Goal: Communication & Community: Answer question/provide support

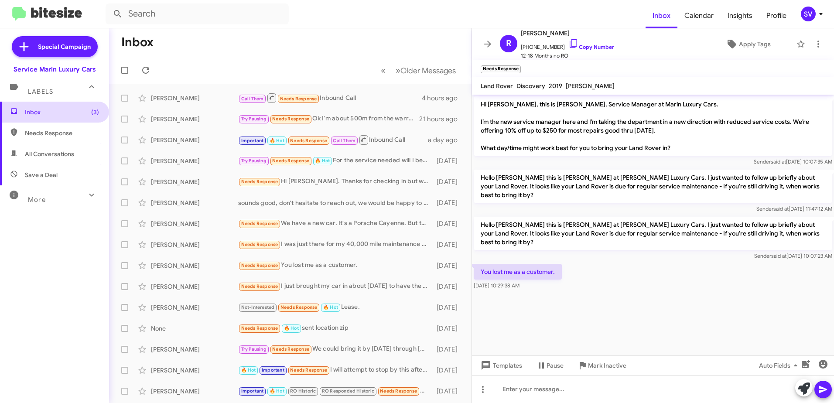
click at [49, 112] on span "Inbox (3)" at bounding box center [62, 112] width 74 height 9
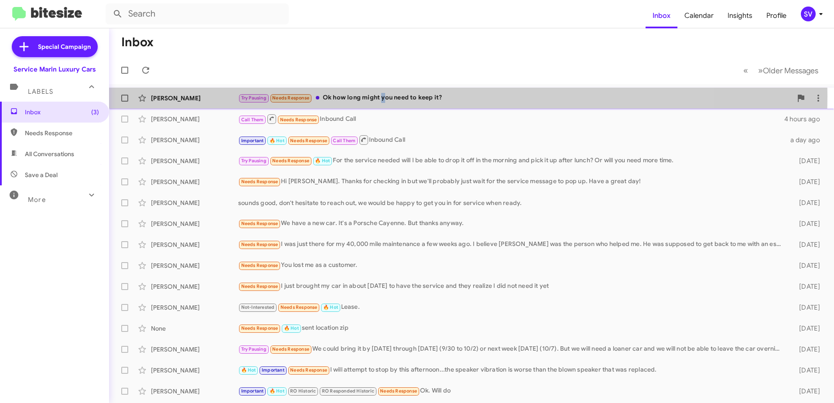
click at [383, 96] on div "Try Pausing Needs Response Ok how long might you need to keep it?" at bounding box center [515, 98] width 554 height 10
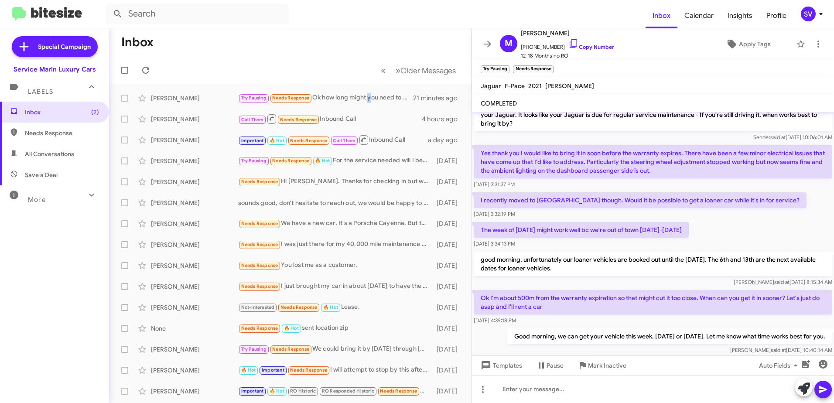
scroll to position [136, 0]
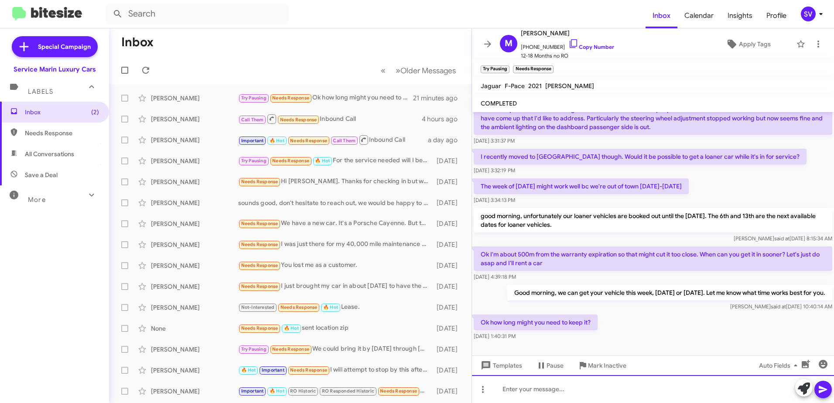
click at [537, 387] on div at bounding box center [653, 389] width 362 height 28
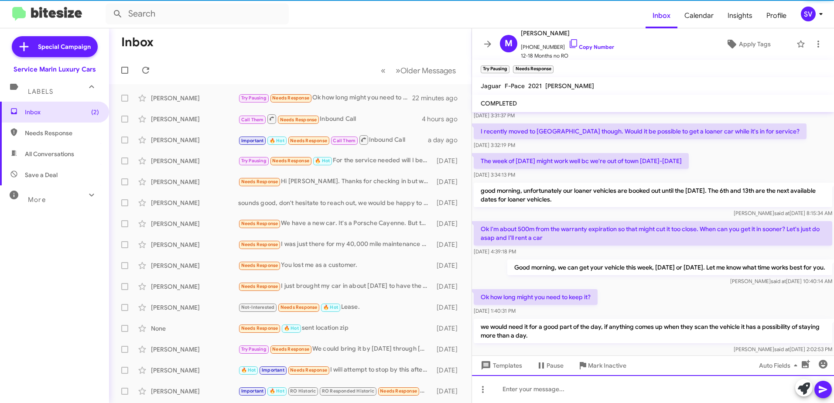
scroll to position [177, 0]
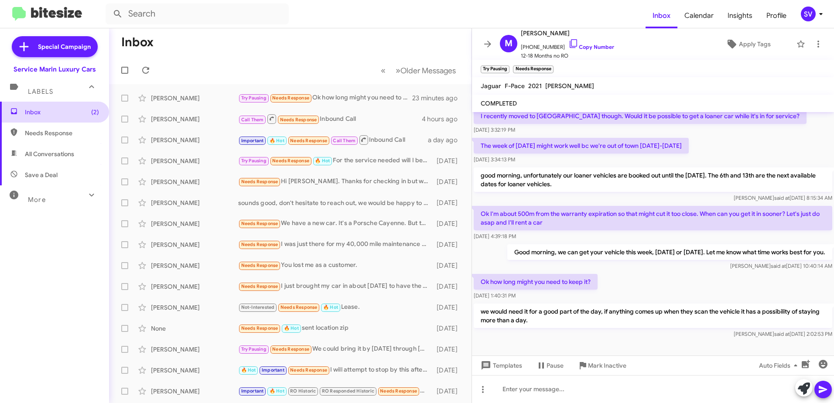
click at [56, 116] on span "Inbox (2)" at bounding box center [62, 112] width 74 height 9
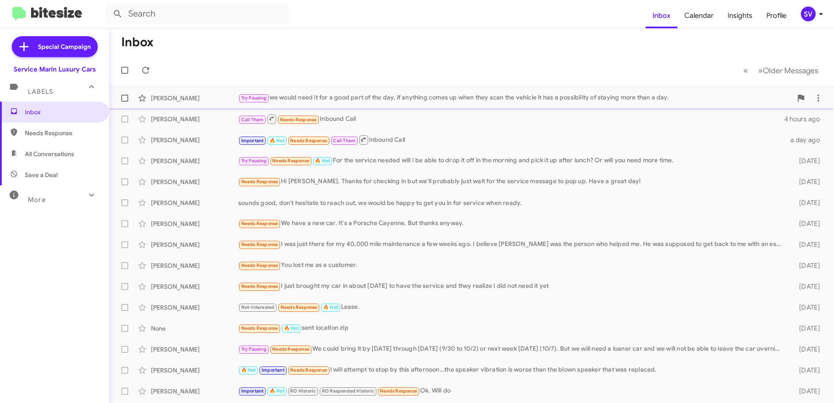
click at [407, 100] on div "Try Pausing we would need it for a good part of the day, if anything comes up w…" at bounding box center [515, 98] width 554 height 10
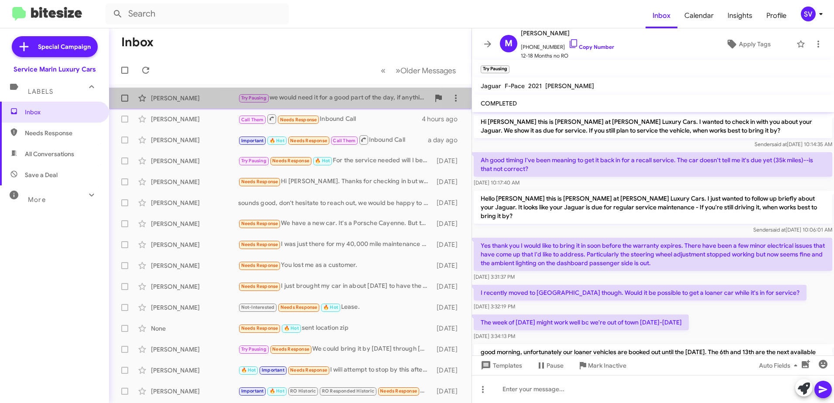
click at [296, 97] on div "Try Pausing we would need it for a good part of the day, if anything comes up w…" at bounding box center [333, 98] width 191 height 10
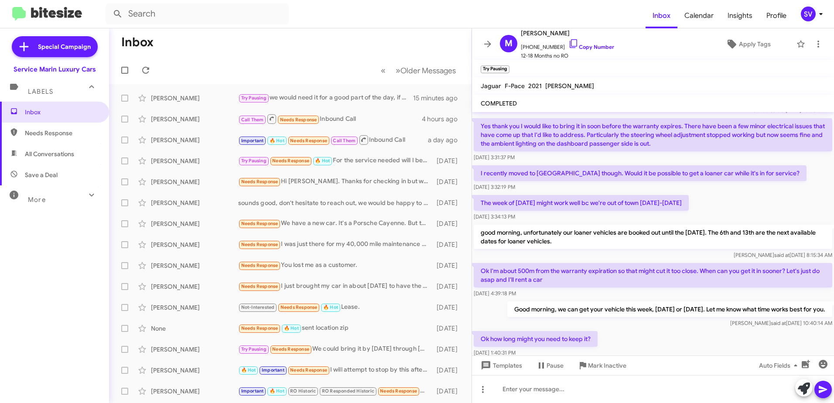
scroll to position [177, 0]
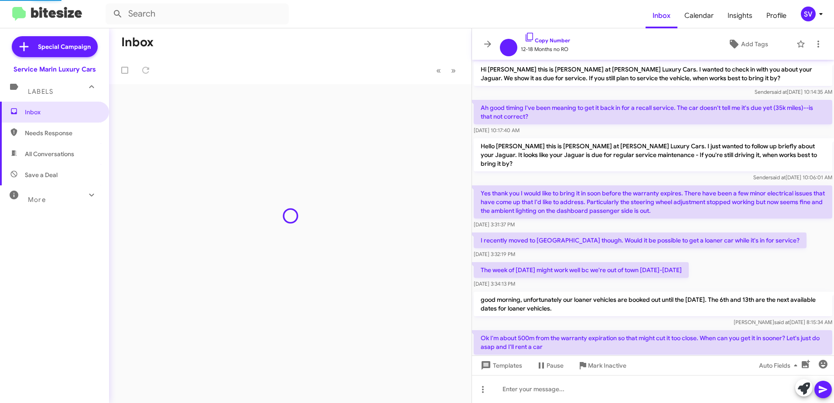
scroll to position [124, 0]
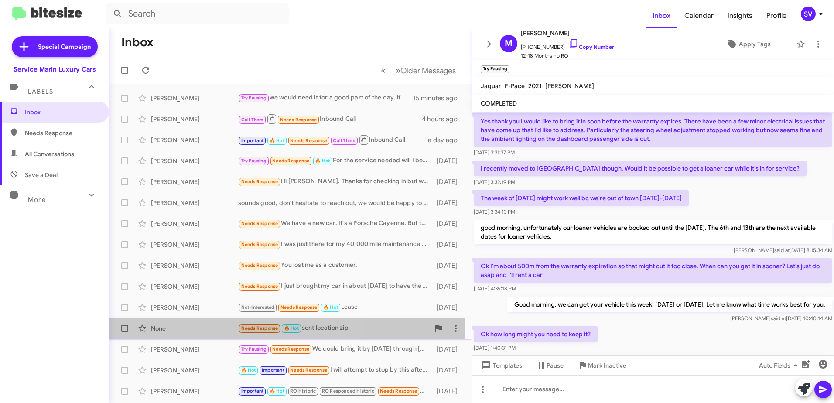
click at [193, 331] on div "None" at bounding box center [194, 328] width 87 height 9
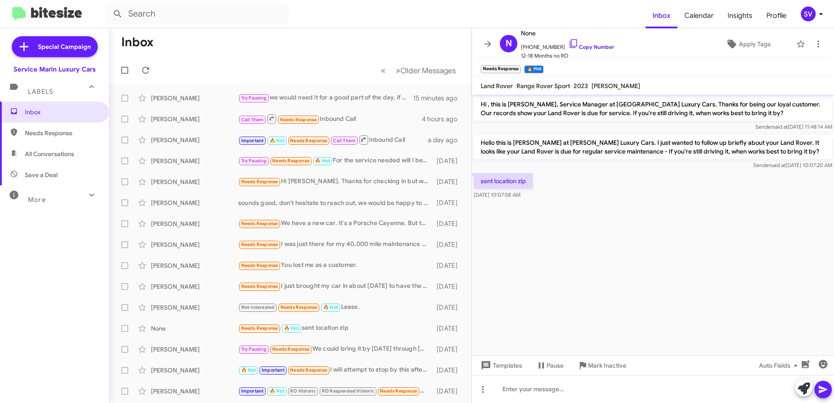
click at [60, 92] on div "Labels" at bounding box center [46, 88] width 78 height 16
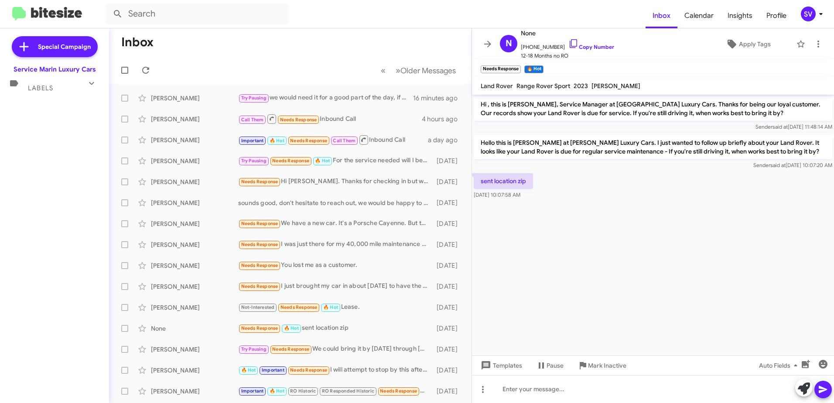
click at [48, 89] on span "Labels" at bounding box center [40, 88] width 25 height 8
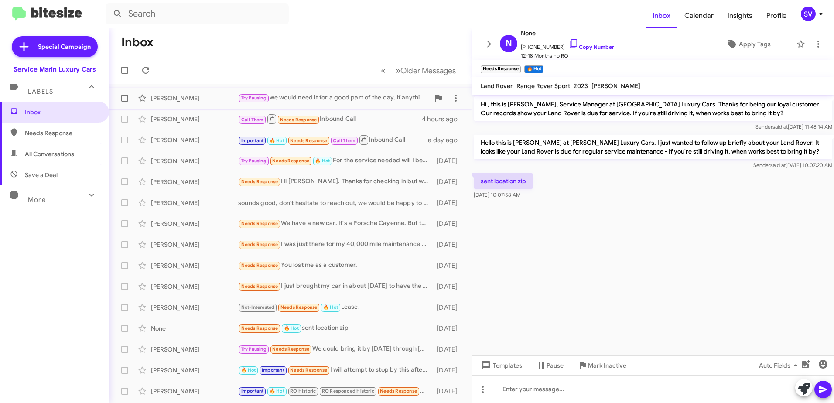
click at [184, 95] on div "[PERSON_NAME]" at bounding box center [194, 98] width 87 height 9
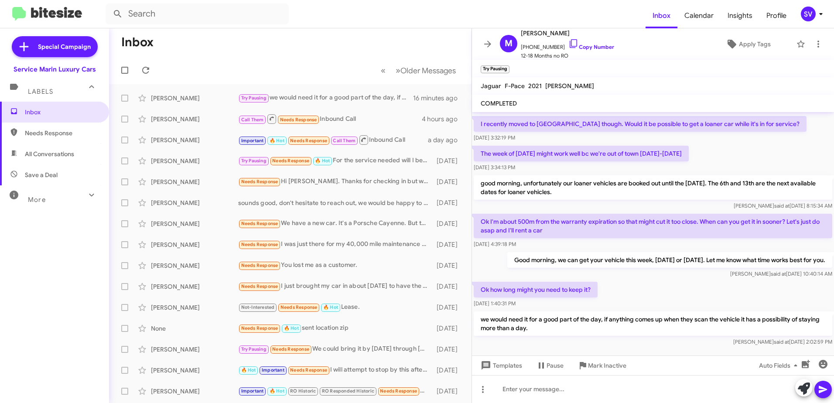
scroll to position [177, 0]
